Goal: Use online tool/utility: Utilize a website feature to perform a specific function

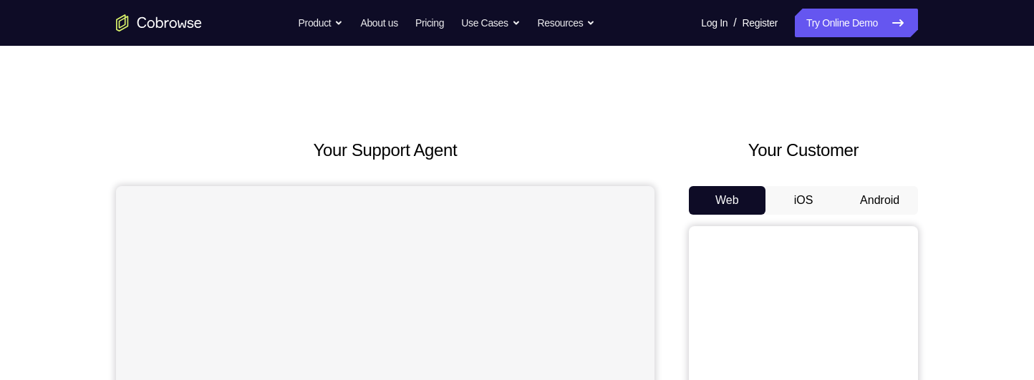
click at [882, 204] on button "Android" at bounding box center [880, 200] width 77 height 29
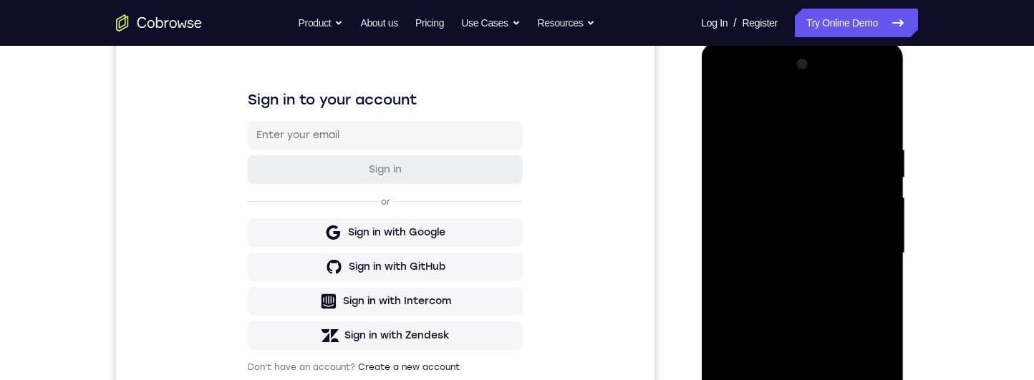
scroll to position [284, 0]
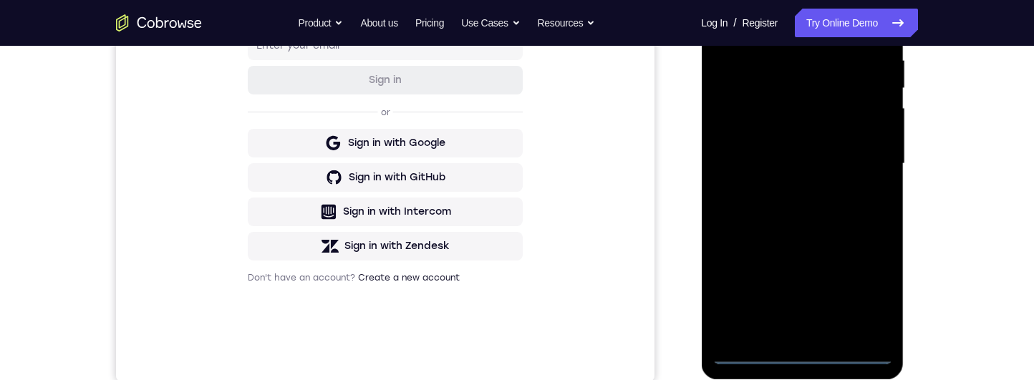
click at [806, 350] on div at bounding box center [802, 163] width 180 height 401
click at [863, 292] on div at bounding box center [802, 163] width 180 height 401
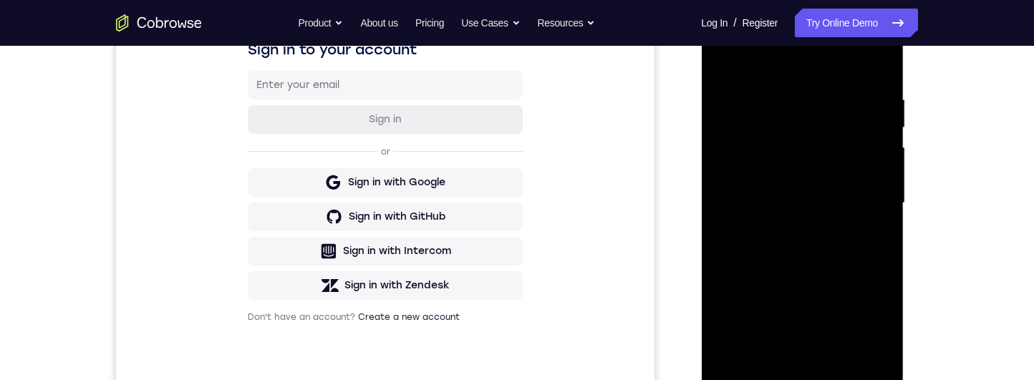
scroll to position [174, 0]
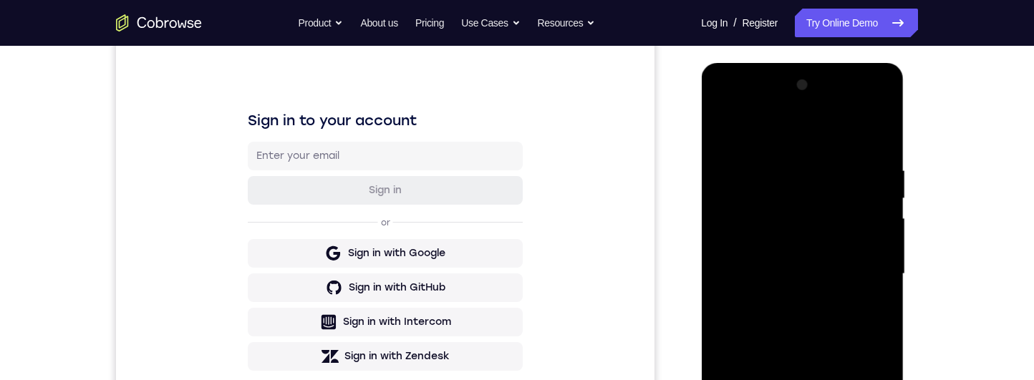
click at [786, 130] on div at bounding box center [802, 274] width 180 height 401
click at [855, 263] on div at bounding box center [802, 274] width 180 height 401
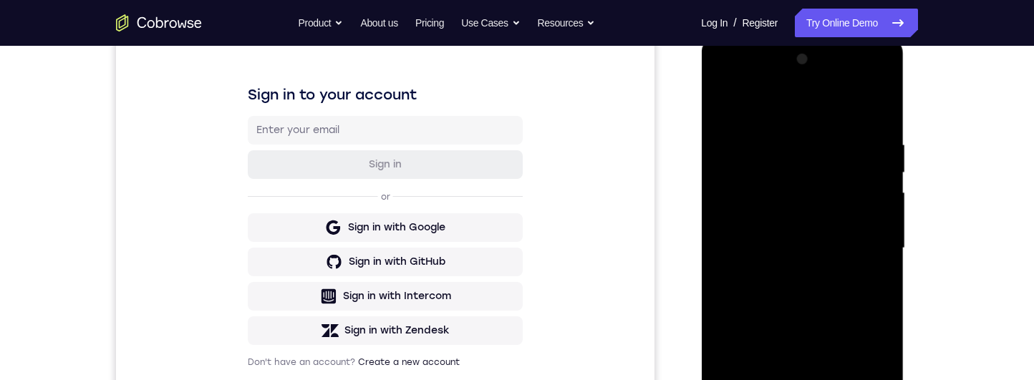
click at [790, 270] on div at bounding box center [802, 248] width 180 height 401
click at [830, 223] on div at bounding box center [802, 248] width 180 height 401
click at [839, 223] on div at bounding box center [802, 248] width 180 height 401
click at [863, 253] on div at bounding box center [802, 248] width 180 height 401
click at [867, 297] on div at bounding box center [802, 248] width 180 height 401
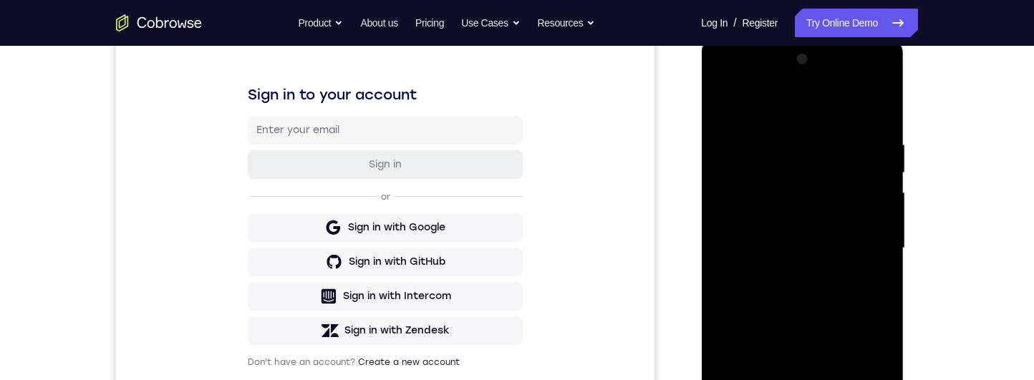
click at [829, 285] on div at bounding box center [802, 248] width 180 height 401
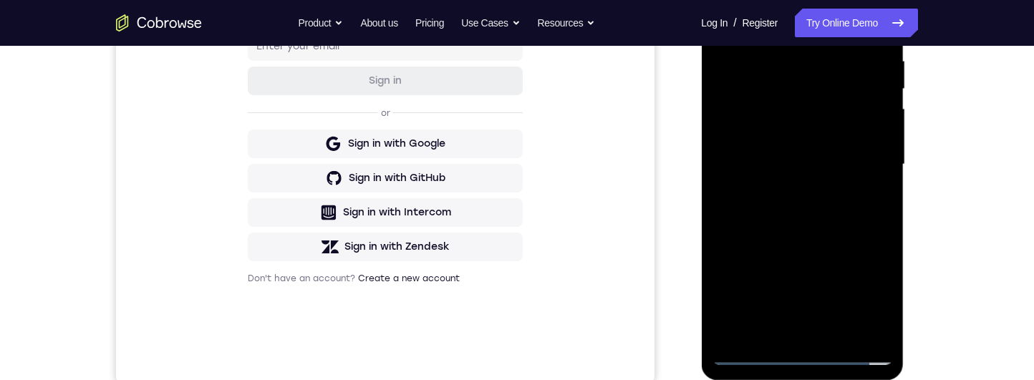
click at [849, 228] on div at bounding box center [802, 164] width 180 height 401
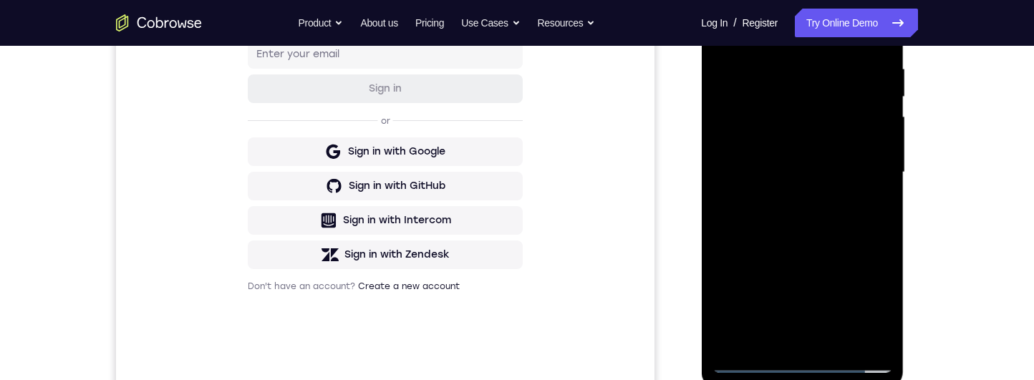
scroll to position [180, 0]
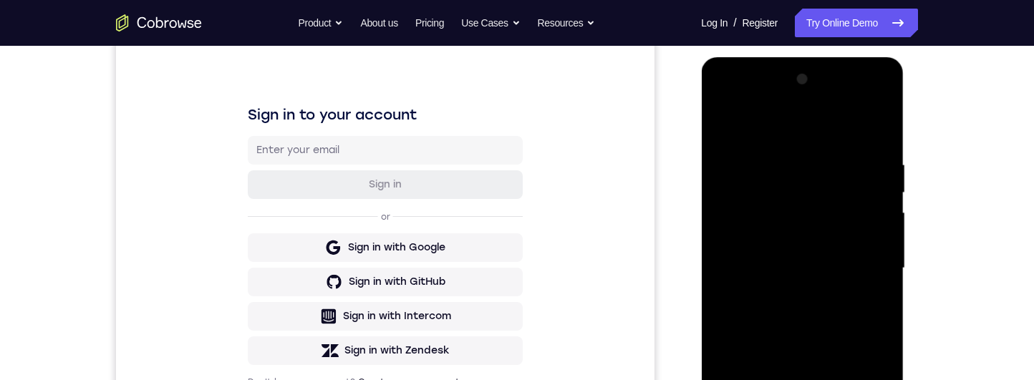
click at [784, 155] on div at bounding box center [802, 268] width 180 height 401
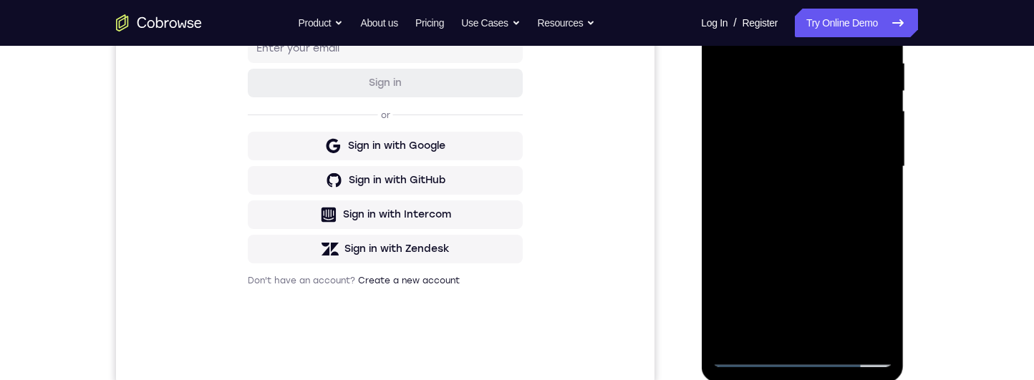
click at [864, 340] on div at bounding box center [802, 166] width 180 height 401
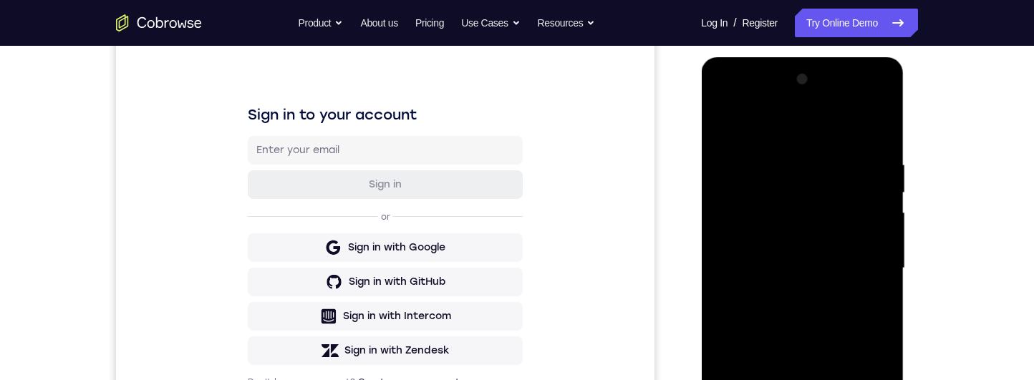
scroll to position [280, 0]
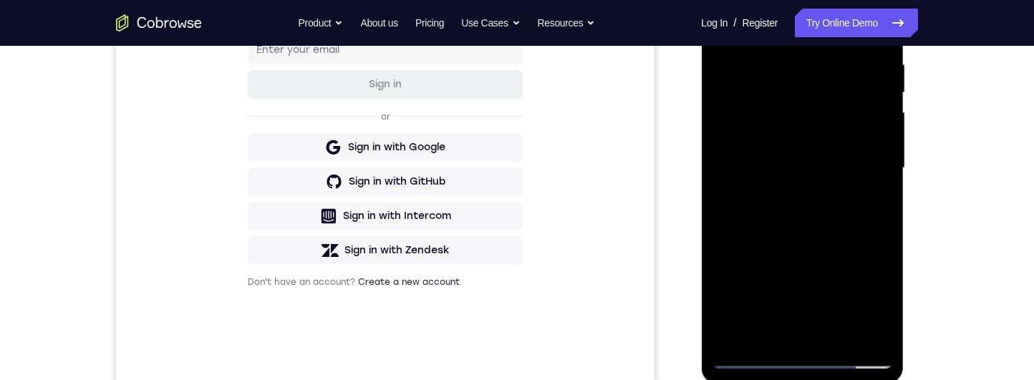
click at [865, 332] on div at bounding box center [802, 168] width 180 height 401
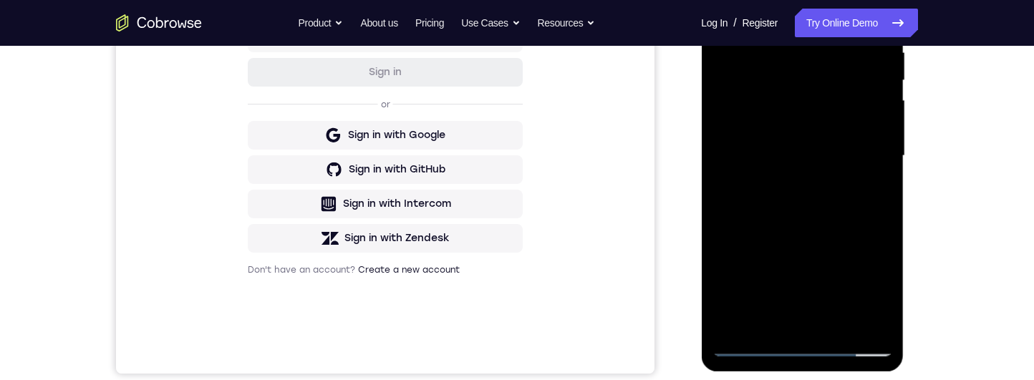
scroll to position [193, 0]
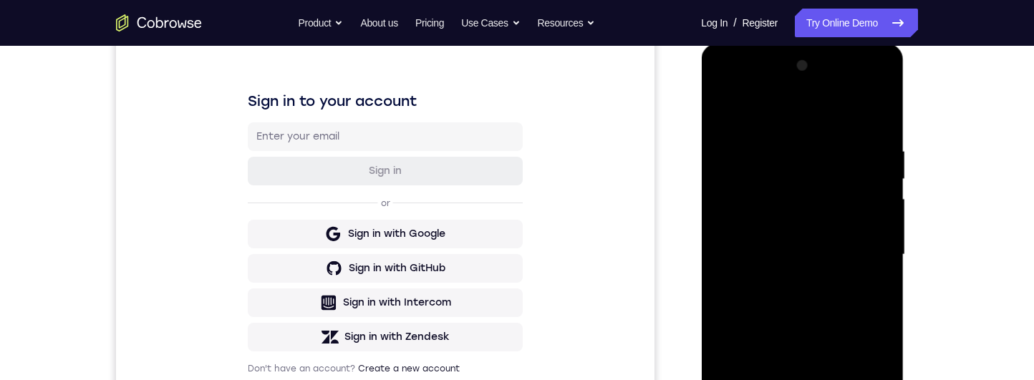
click at [877, 122] on div at bounding box center [802, 254] width 180 height 401
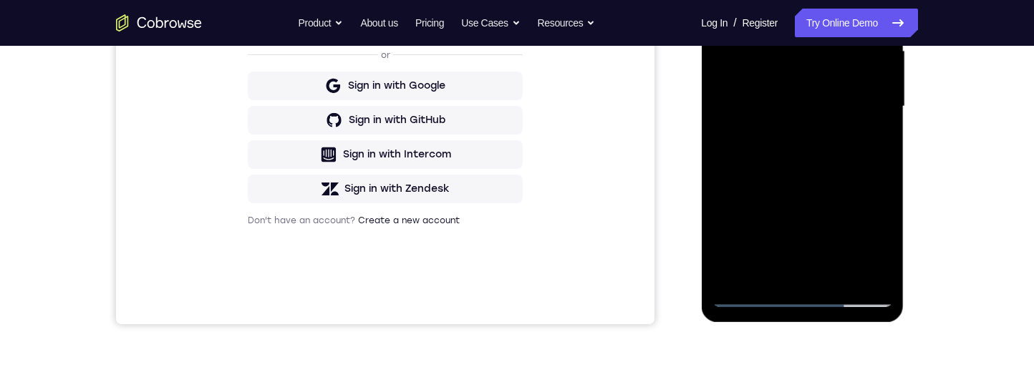
click at [844, 276] on div at bounding box center [802, 106] width 180 height 401
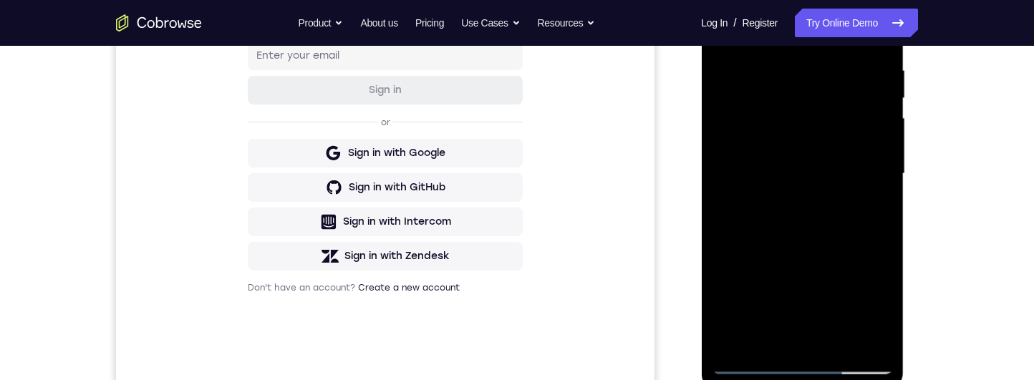
click at [844, 251] on div at bounding box center [802, 173] width 180 height 401
click at [837, 155] on div at bounding box center [802, 173] width 180 height 401
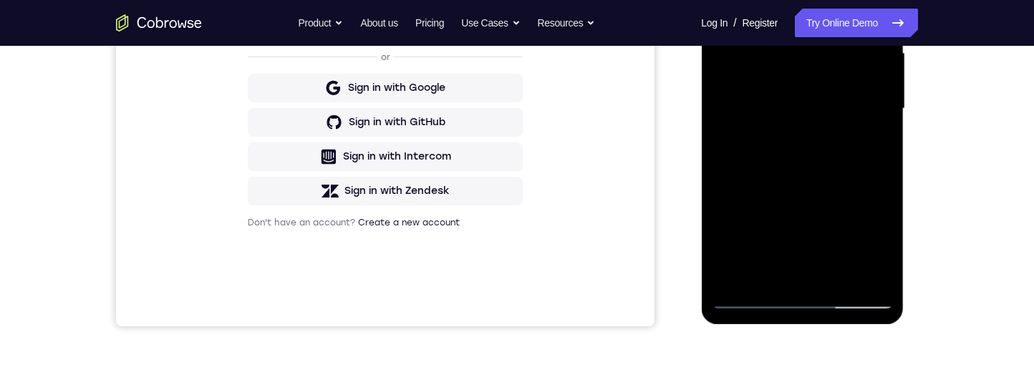
scroll to position [337, 0]
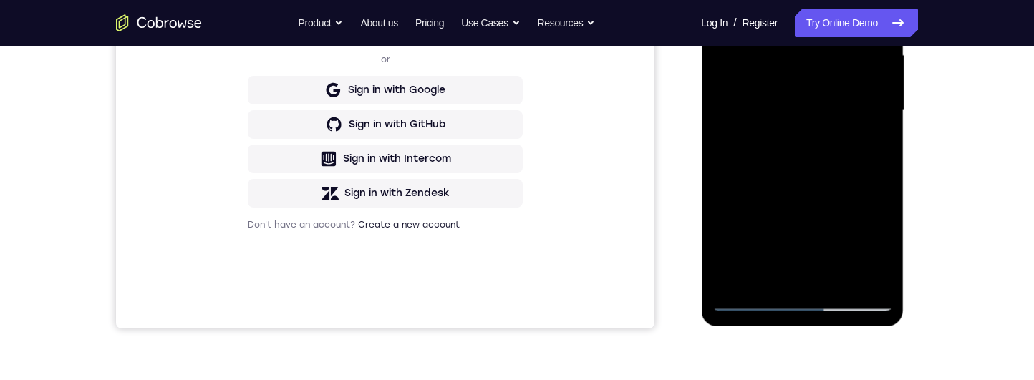
click at [798, 181] on div at bounding box center [802, 110] width 180 height 401
click at [870, 184] on div at bounding box center [802, 110] width 180 height 401
click at [875, 145] on div at bounding box center [802, 110] width 180 height 401
click at [798, 114] on div at bounding box center [802, 110] width 180 height 401
click at [839, 179] on div at bounding box center [802, 110] width 180 height 401
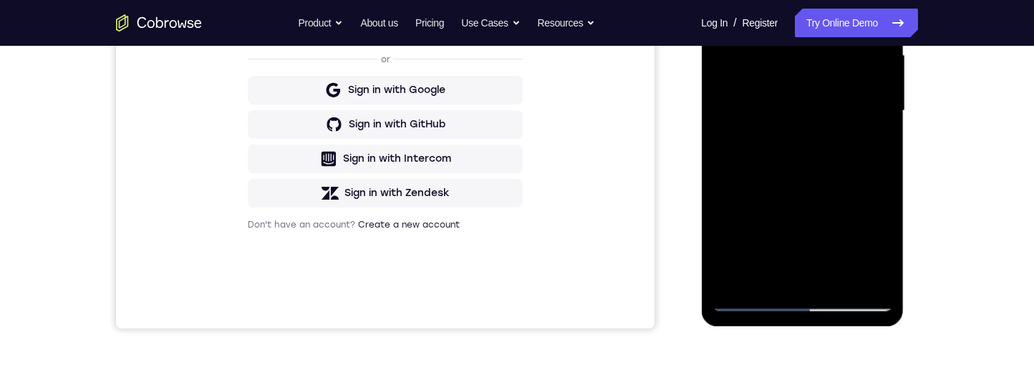
click at [812, 206] on div at bounding box center [802, 110] width 180 height 401
click at [840, 177] on div at bounding box center [802, 110] width 180 height 401
click at [813, 206] on div at bounding box center [802, 110] width 180 height 401
click at [835, 183] on div at bounding box center [802, 110] width 180 height 401
click at [791, 280] on div at bounding box center [802, 110] width 180 height 401
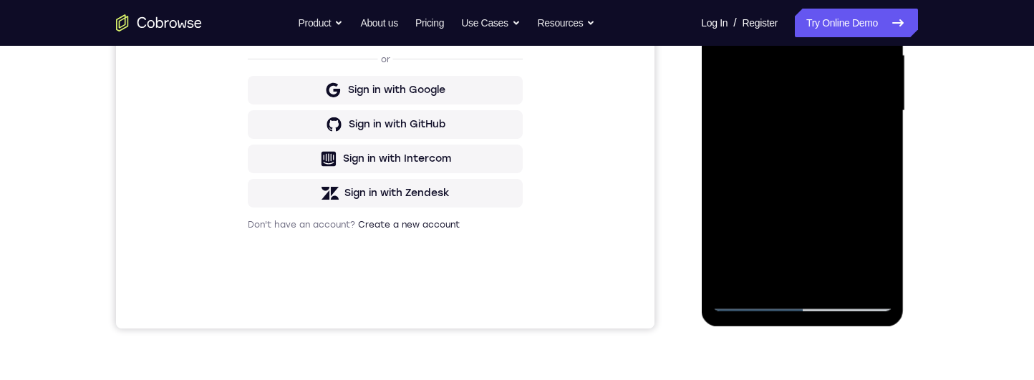
click at [785, 271] on div at bounding box center [802, 110] width 180 height 401
click at [788, 79] on div at bounding box center [802, 110] width 180 height 401
click at [838, 175] on div at bounding box center [802, 110] width 180 height 401
click at [879, 195] on div at bounding box center [802, 110] width 180 height 401
click at [837, 170] on div at bounding box center [802, 110] width 180 height 401
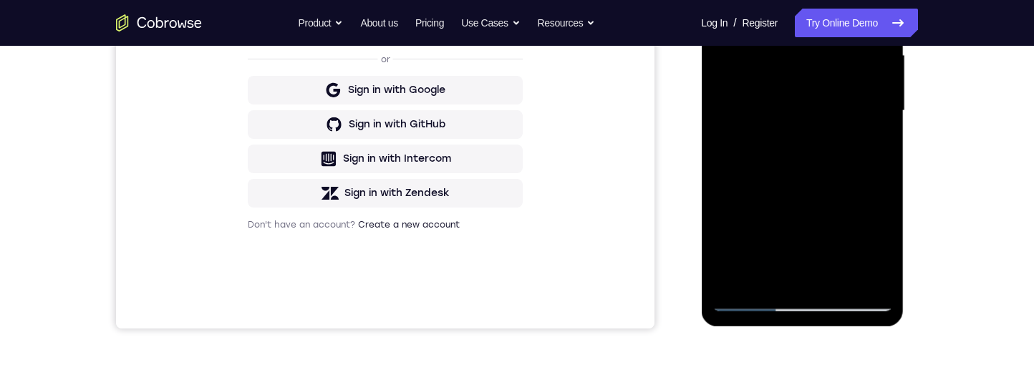
click at [881, 148] on div at bounding box center [802, 110] width 180 height 401
click at [883, 246] on div at bounding box center [802, 110] width 180 height 401
click at [887, 245] on div at bounding box center [802, 110] width 180 height 401
click at [887, 249] on div at bounding box center [802, 110] width 180 height 401
click at [887, 246] on div at bounding box center [802, 110] width 180 height 401
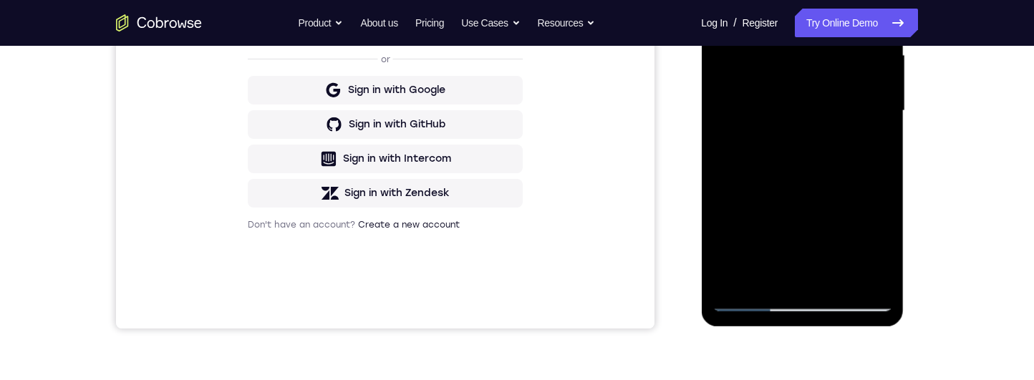
click at [887, 244] on div at bounding box center [802, 110] width 180 height 401
click at [888, 246] on div at bounding box center [802, 110] width 180 height 401
click at [888, 244] on div at bounding box center [802, 110] width 180 height 401
click at [889, 244] on div at bounding box center [802, 110] width 180 height 401
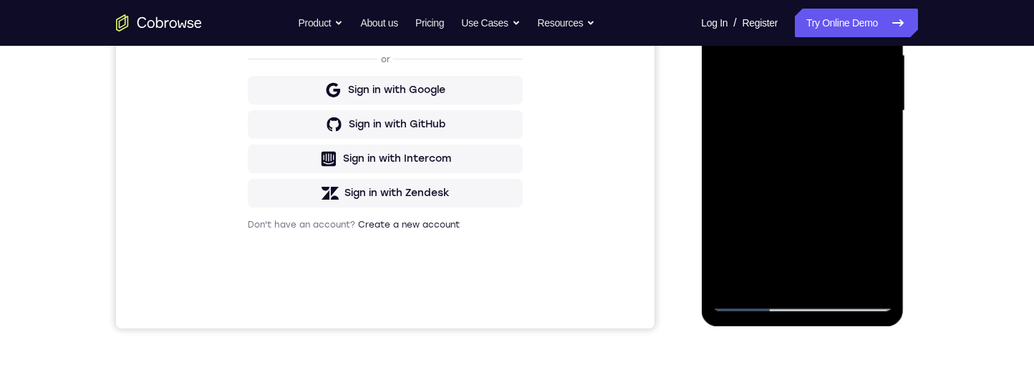
click at [889, 246] on div at bounding box center [802, 110] width 180 height 401
click at [877, 146] on div at bounding box center [802, 110] width 180 height 401
click at [879, 150] on div at bounding box center [802, 110] width 180 height 401
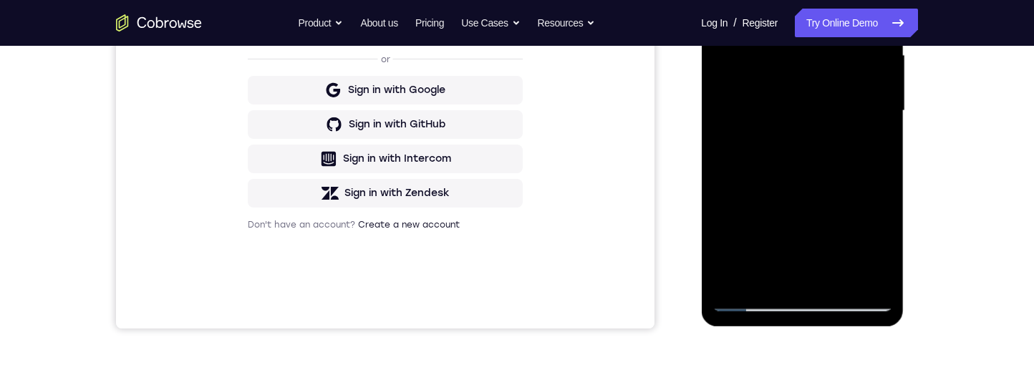
click at [816, 179] on div at bounding box center [802, 110] width 180 height 401
click at [742, 286] on div at bounding box center [802, 110] width 180 height 401
click at [890, 247] on div at bounding box center [802, 110] width 180 height 401
click at [865, 173] on div at bounding box center [802, 110] width 180 height 401
click at [871, 145] on div at bounding box center [802, 110] width 180 height 401
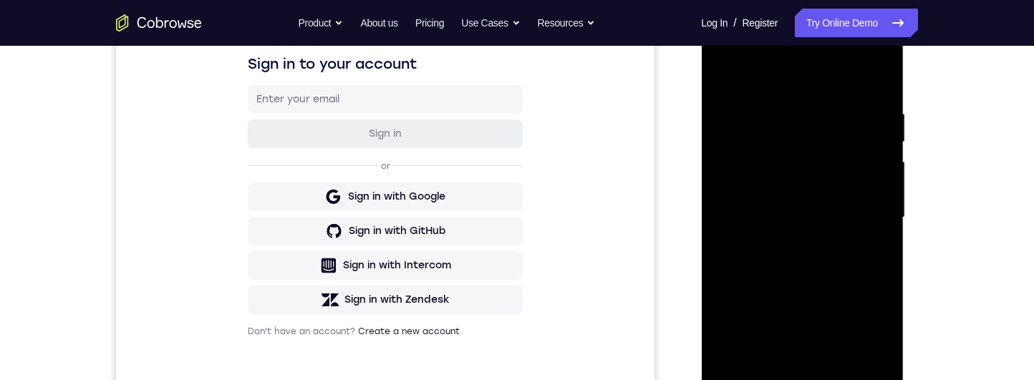
scroll to position [130, 0]
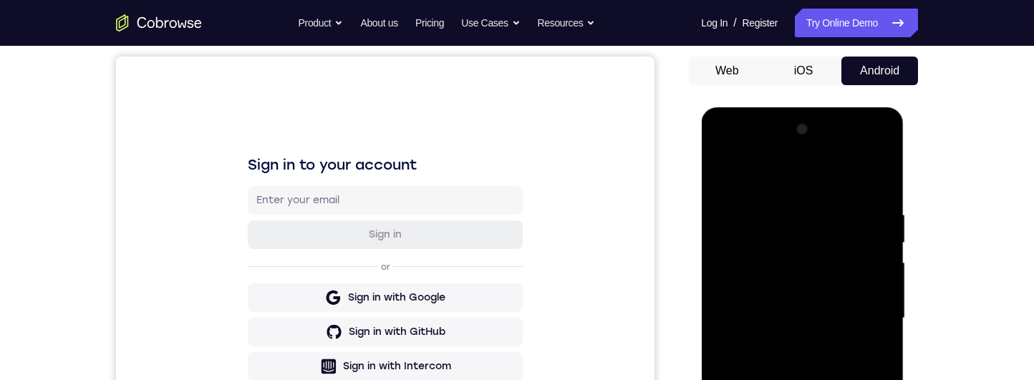
click at [728, 180] on div at bounding box center [802, 318] width 180 height 401
click at [736, 172] on div at bounding box center [802, 318] width 180 height 401
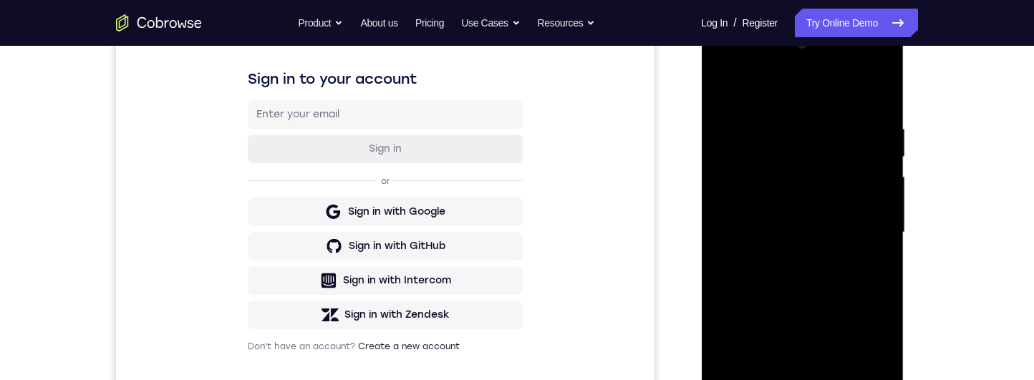
scroll to position [214, 0]
